Goal: Navigation & Orientation: Understand site structure

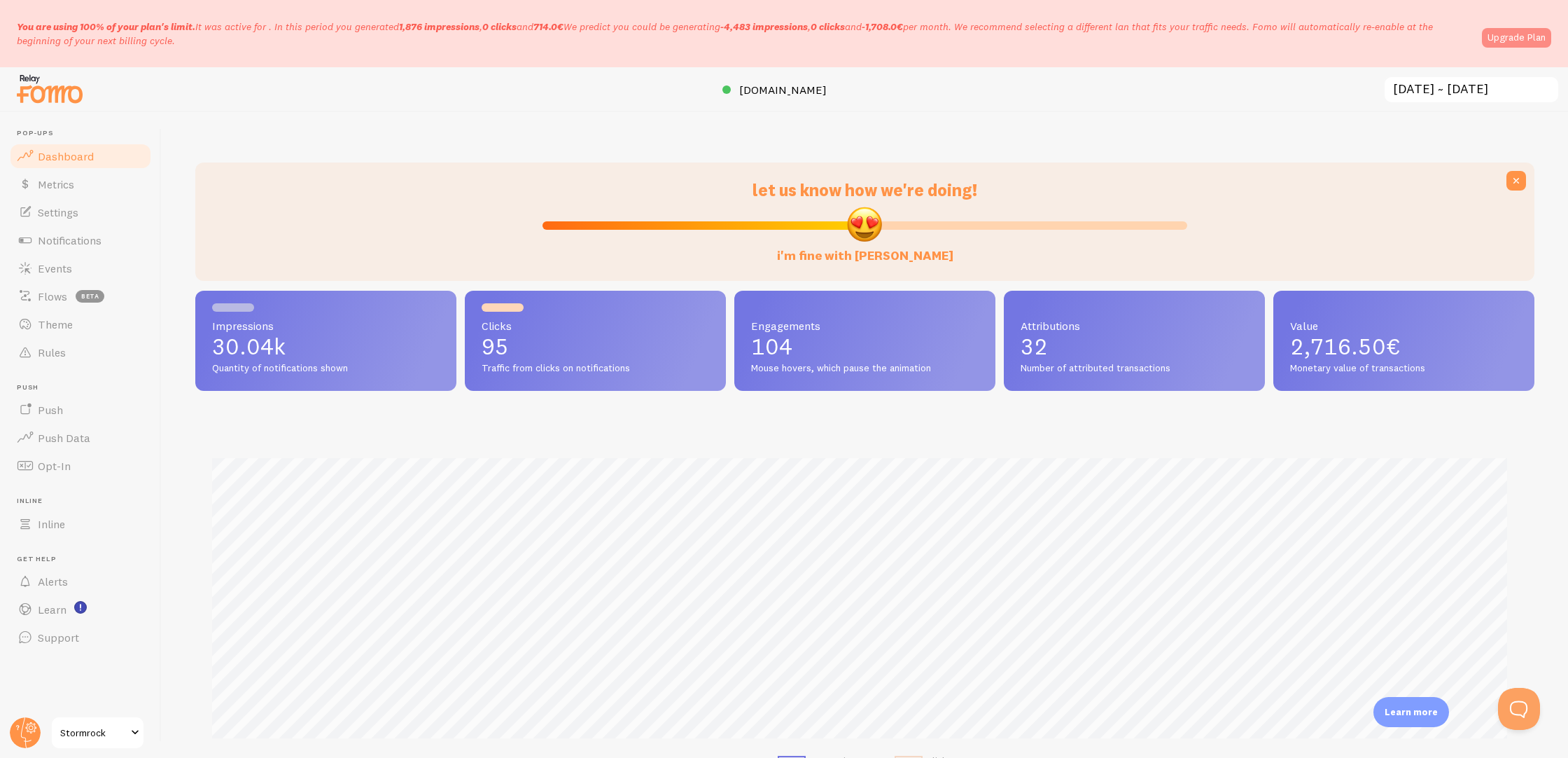
click at [1514, 40] on link "Upgrade Plan" at bounding box center [1517, 37] width 70 height 20
type input "50"
drag, startPoint x: 847, startPoint y: 219, endPoint x: 863, endPoint y: 226, distance: 17.5
click at [863, 226] on input "i'm fine with [PERSON_NAME]" at bounding box center [865, 225] width 645 height 17
click at [1492, 85] on input "[DATE] ~ [DATE]" at bounding box center [1471, 90] width 176 height 28
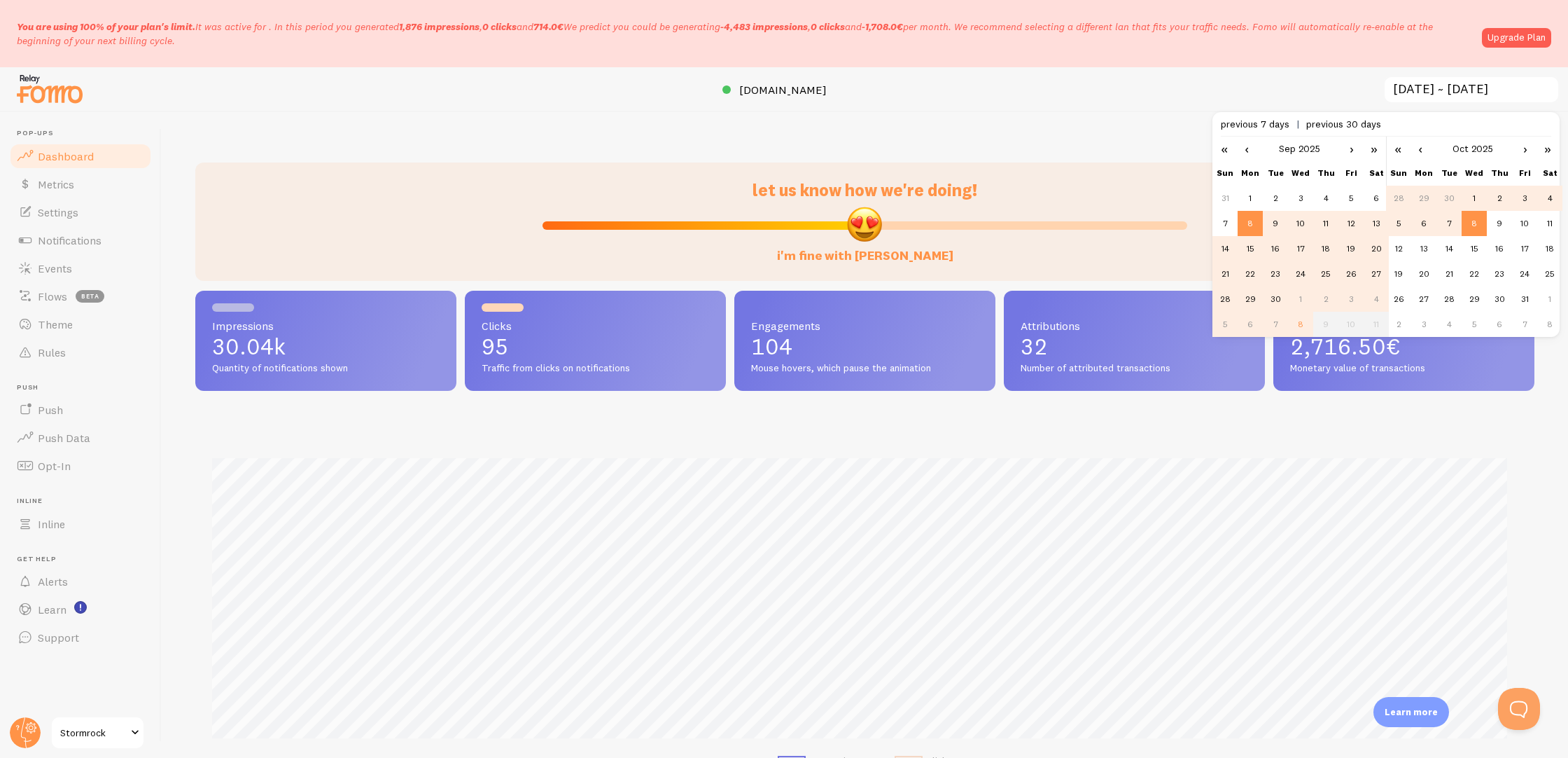
click at [1099, 114] on div "let us know how we're doing! i'm fine with [PERSON_NAME] Impressions 30.04k Qua…" at bounding box center [865, 435] width 1407 height 646
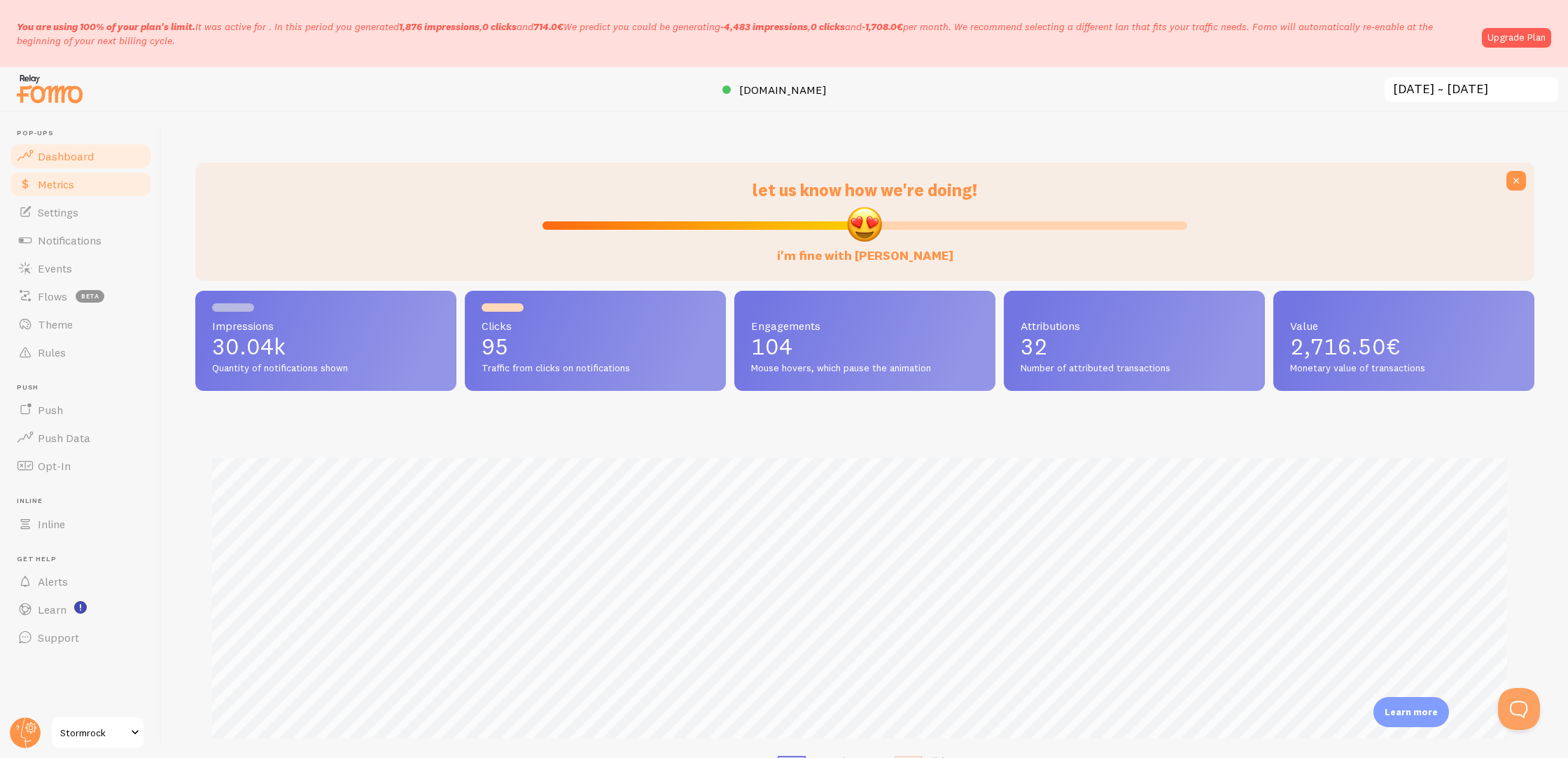
click at [71, 182] on span "Metrics" at bounding box center [56, 184] width 36 height 14
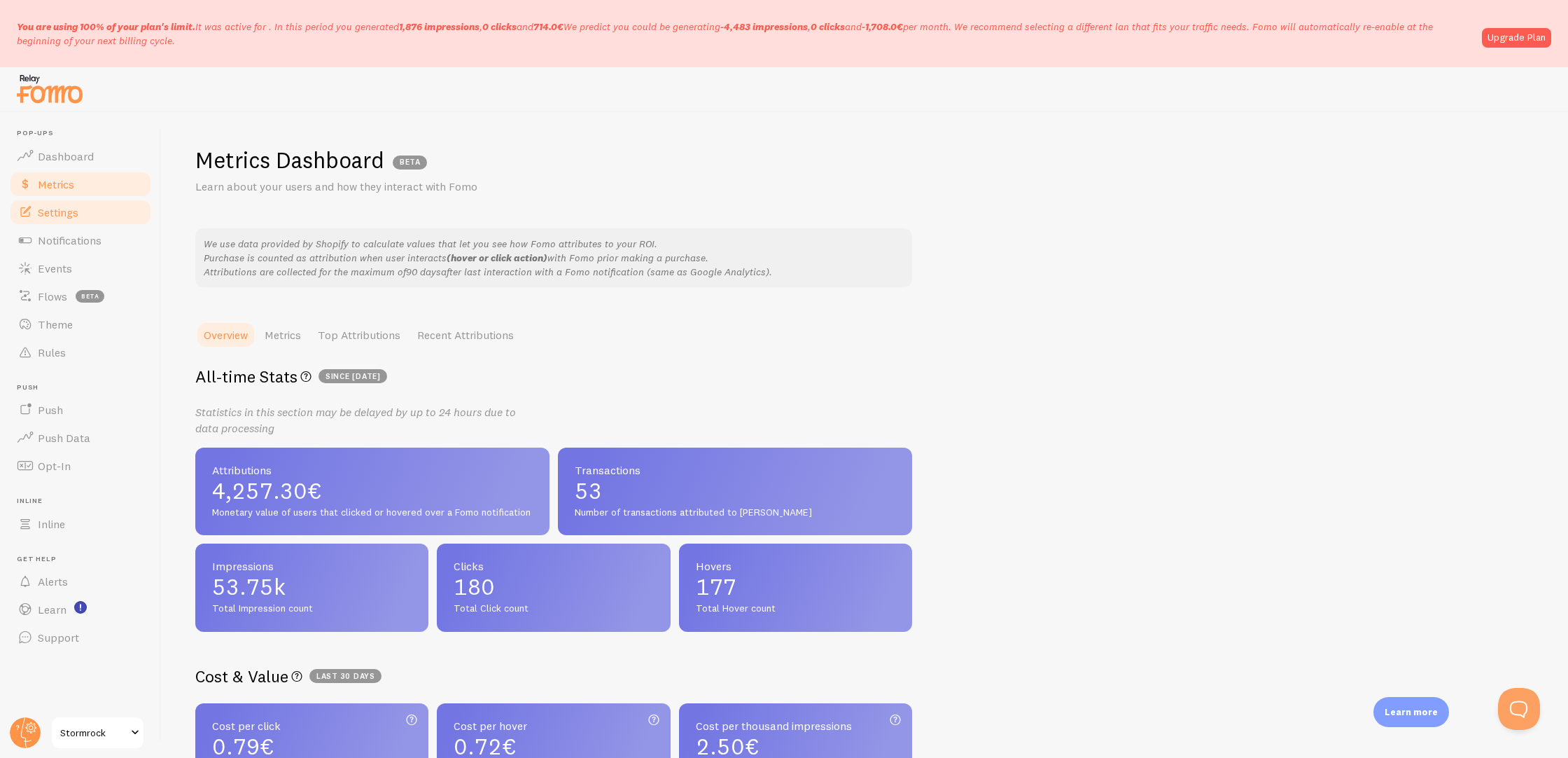
click at [66, 206] on span "Settings" at bounding box center [58, 213] width 40 height 14
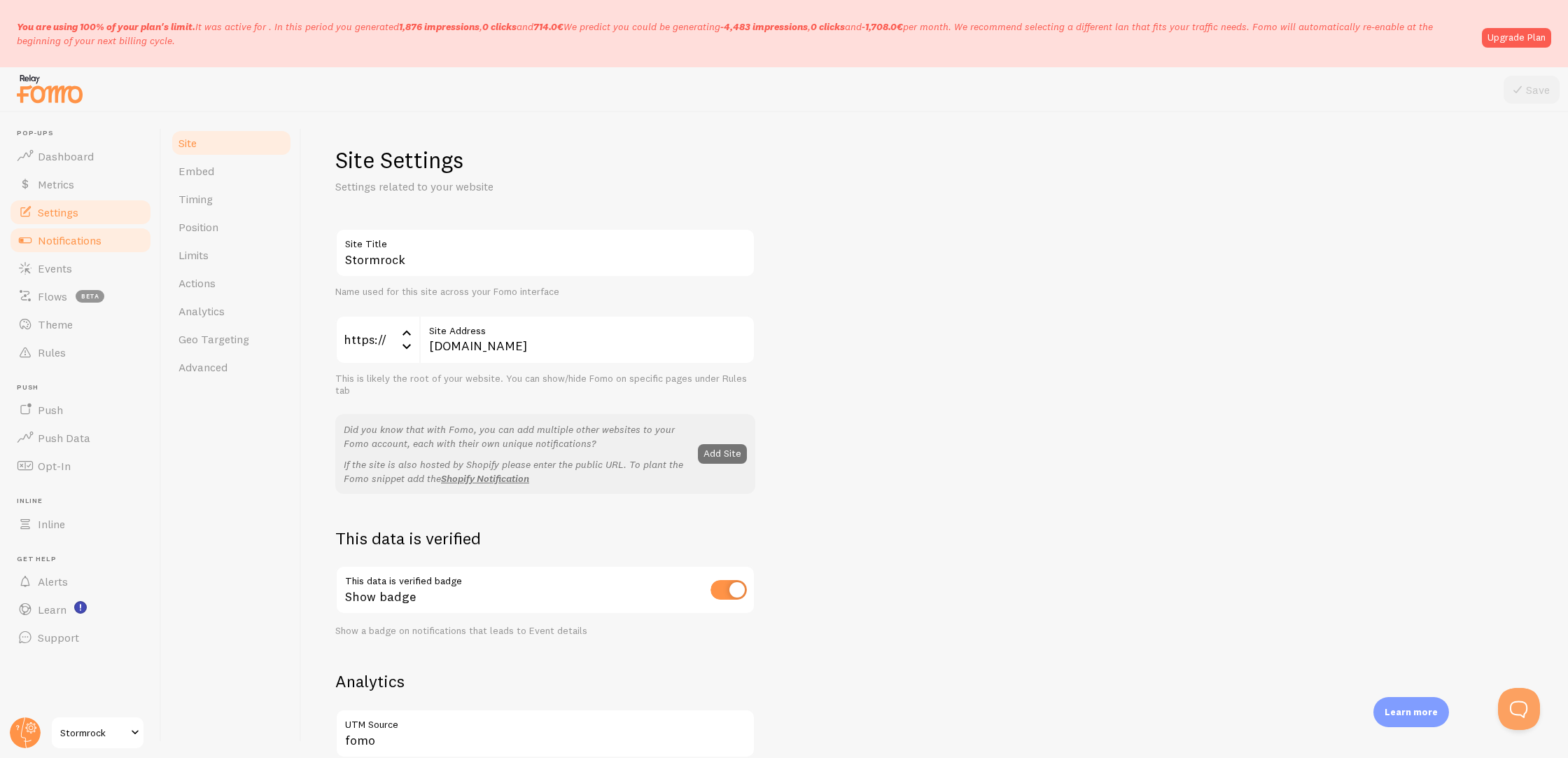
click at [75, 226] on link "Notifications" at bounding box center [81, 239] width 145 height 28
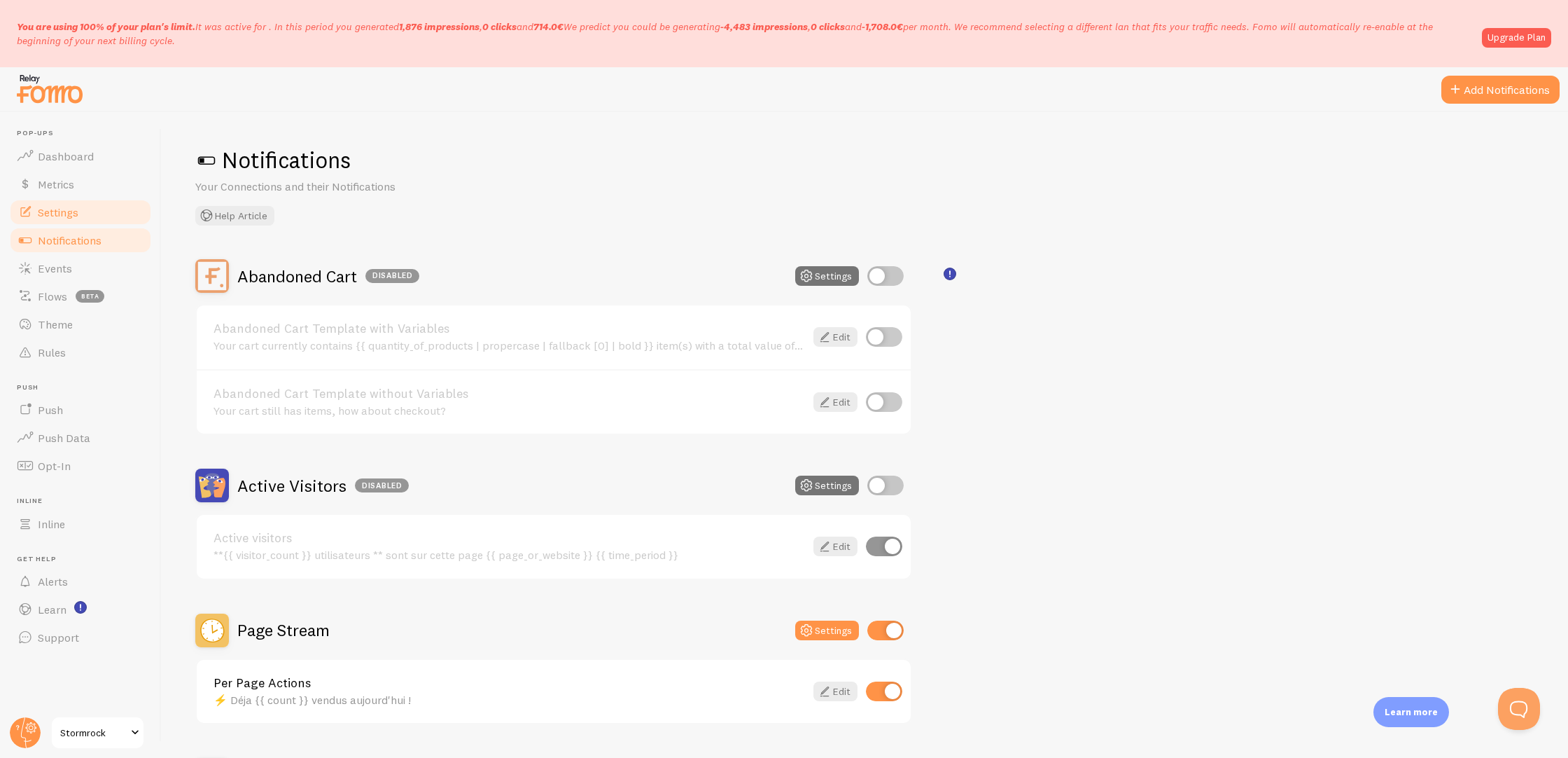
click at [77, 206] on span "Settings" at bounding box center [58, 213] width 40 height 14
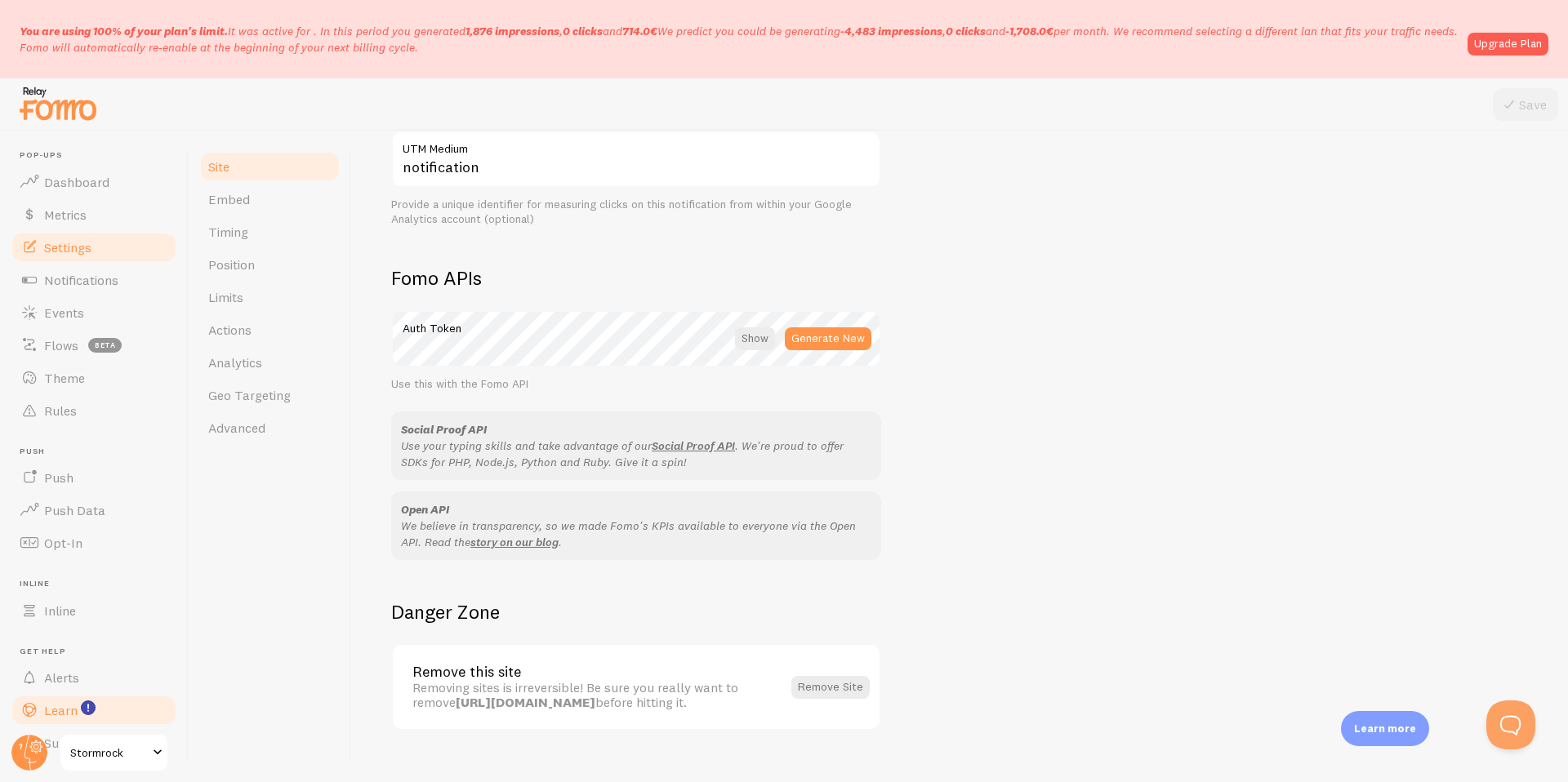
scroll to position [837, 0]
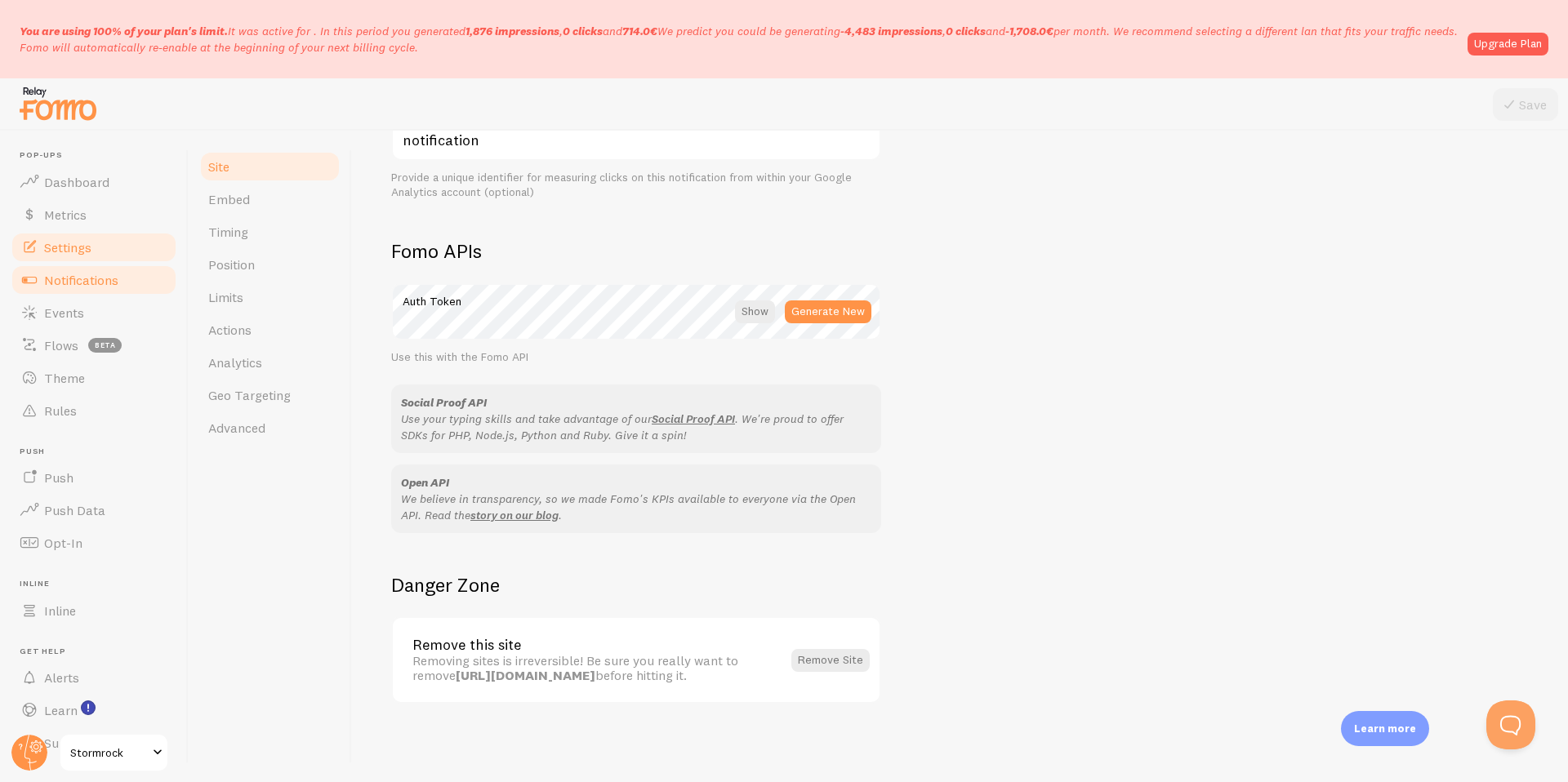
click at [100, 276] on span "Notifications" at bounding box center [81, 280] width 75 height 17
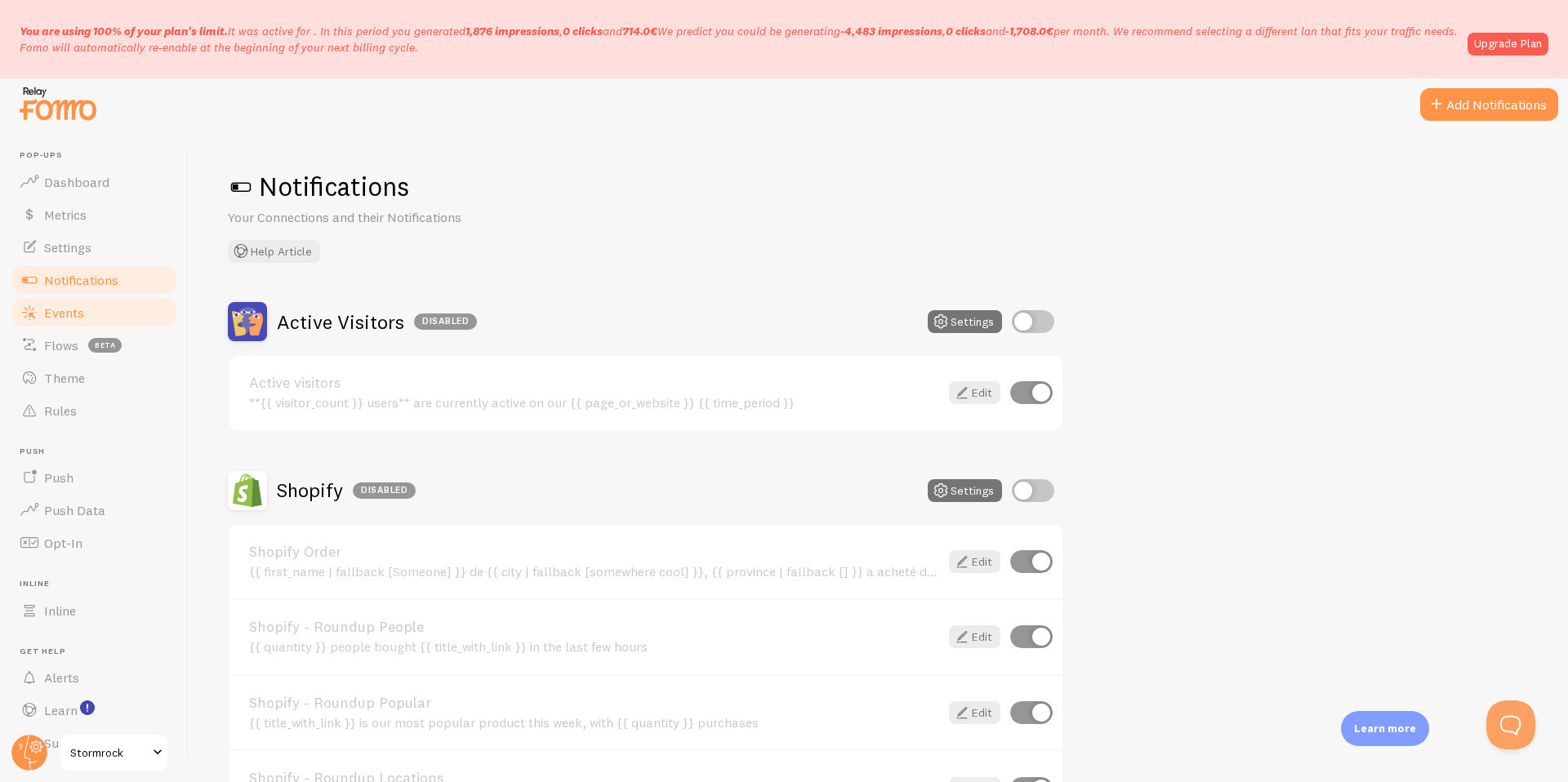
click at [85, 323] on link "Events" at bounding box center [94, 312] width 169 height 32
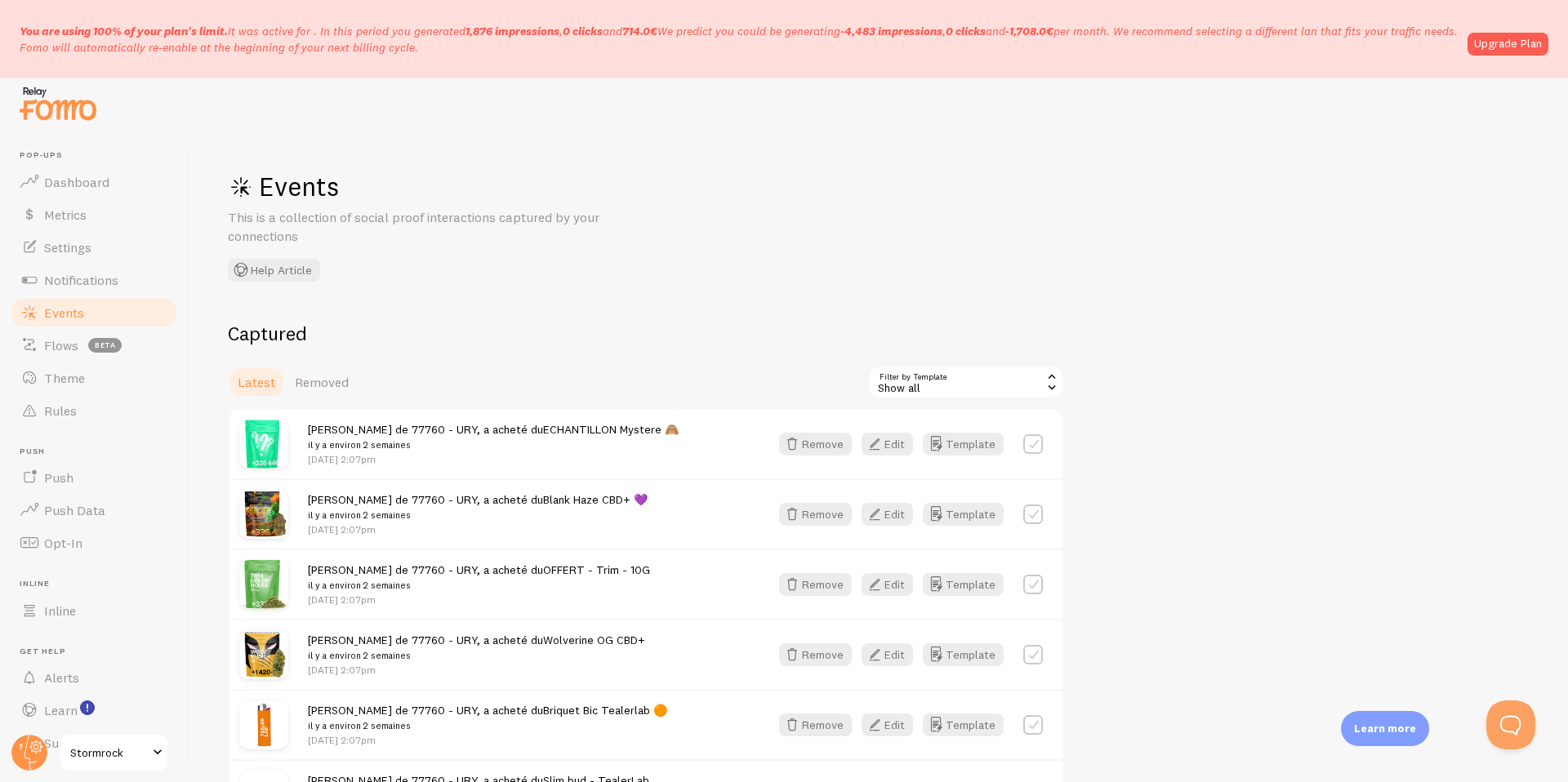
click at [97, 748] on span "Stormrock" at bounding box center [109, 753] width 77 height 19
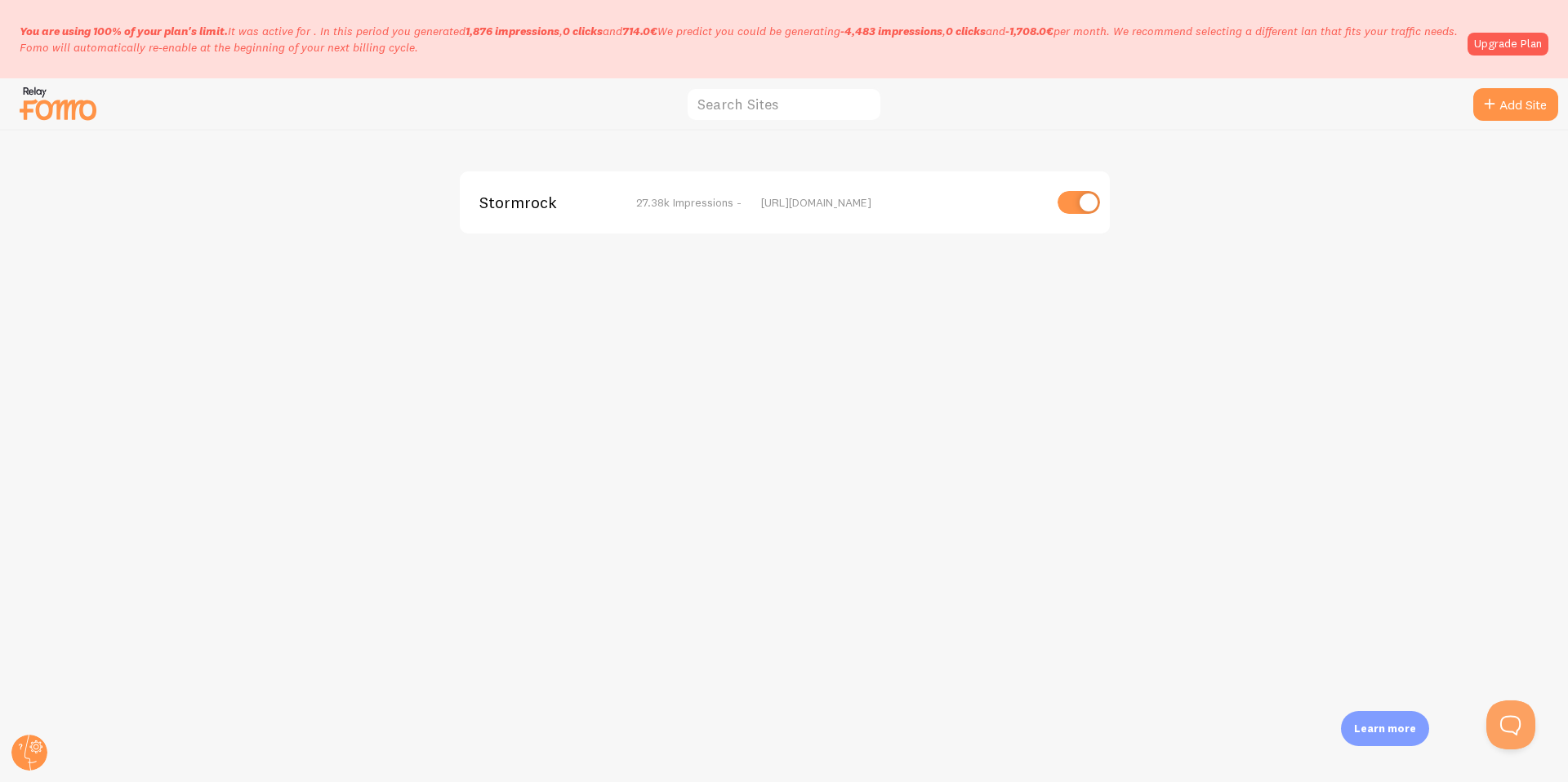
click at [614, 316] on div "Stormrock 27.38k Impressions - [URL][DOMAIN_NAME]" at bounding box center [784, 456] width 1567 height 651
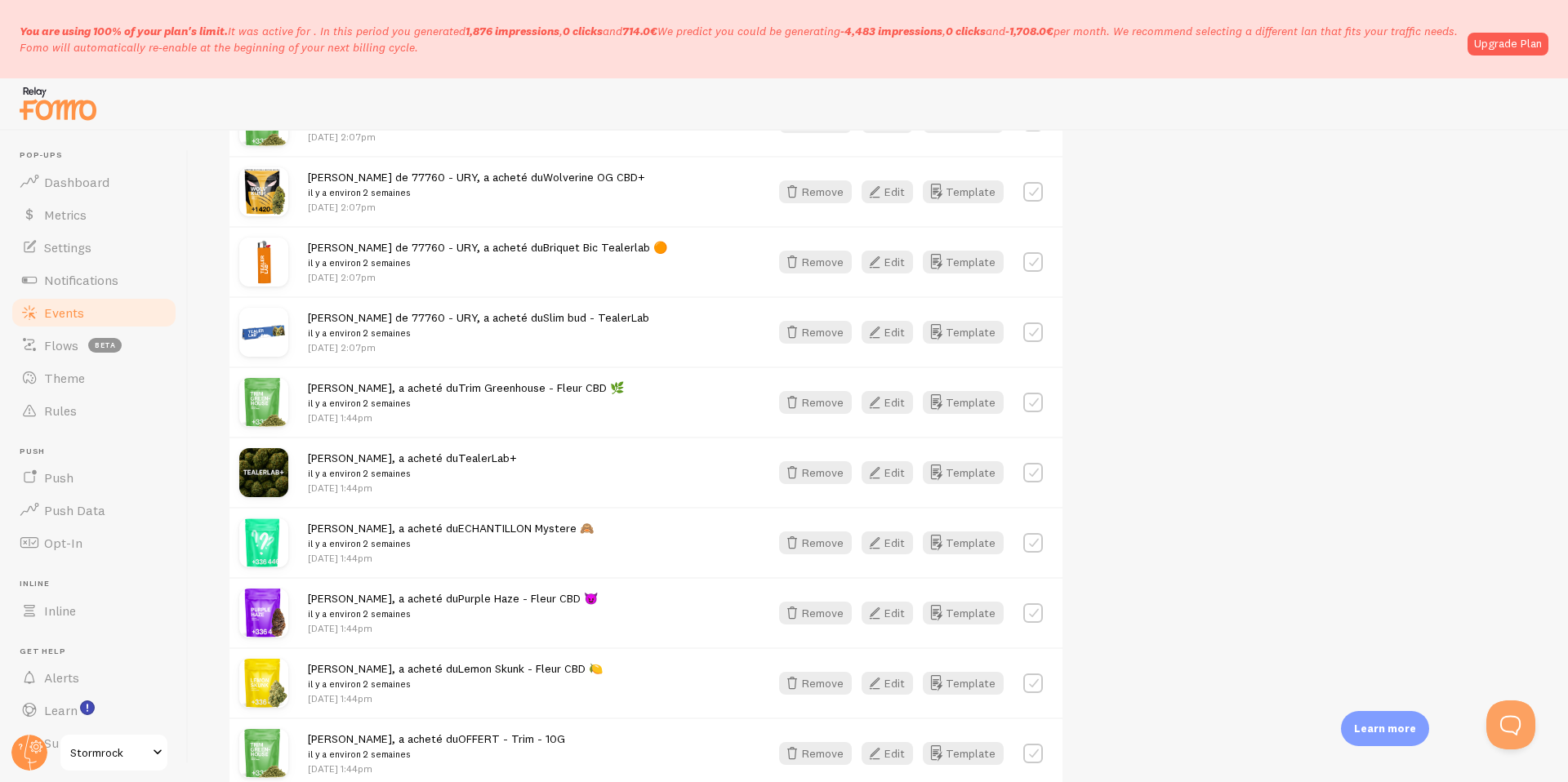
scroll to position [568, 0]
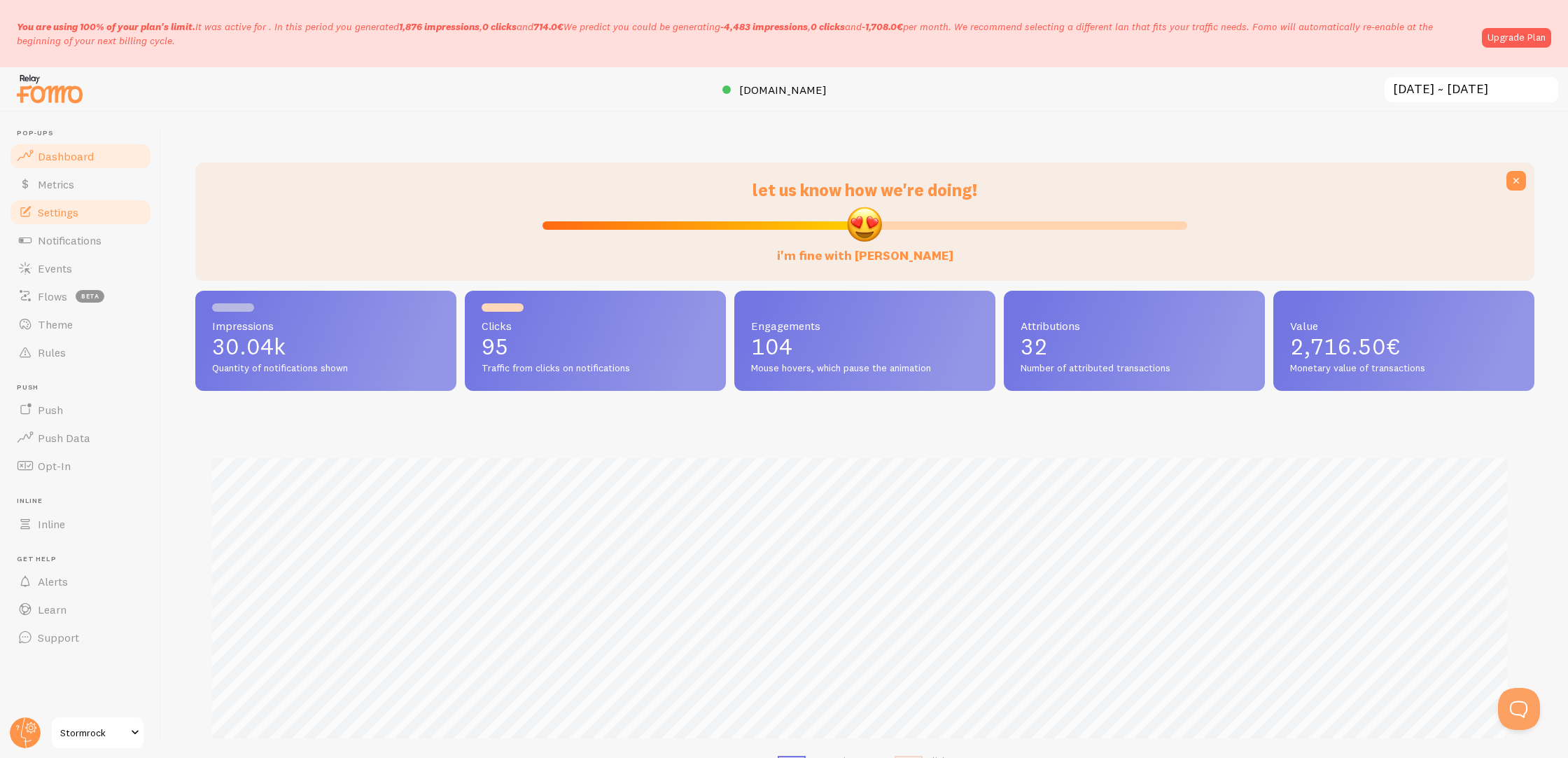
scroll to position [700202, 698814]
